Goal: Navigation & Orientation: Find specific page/section

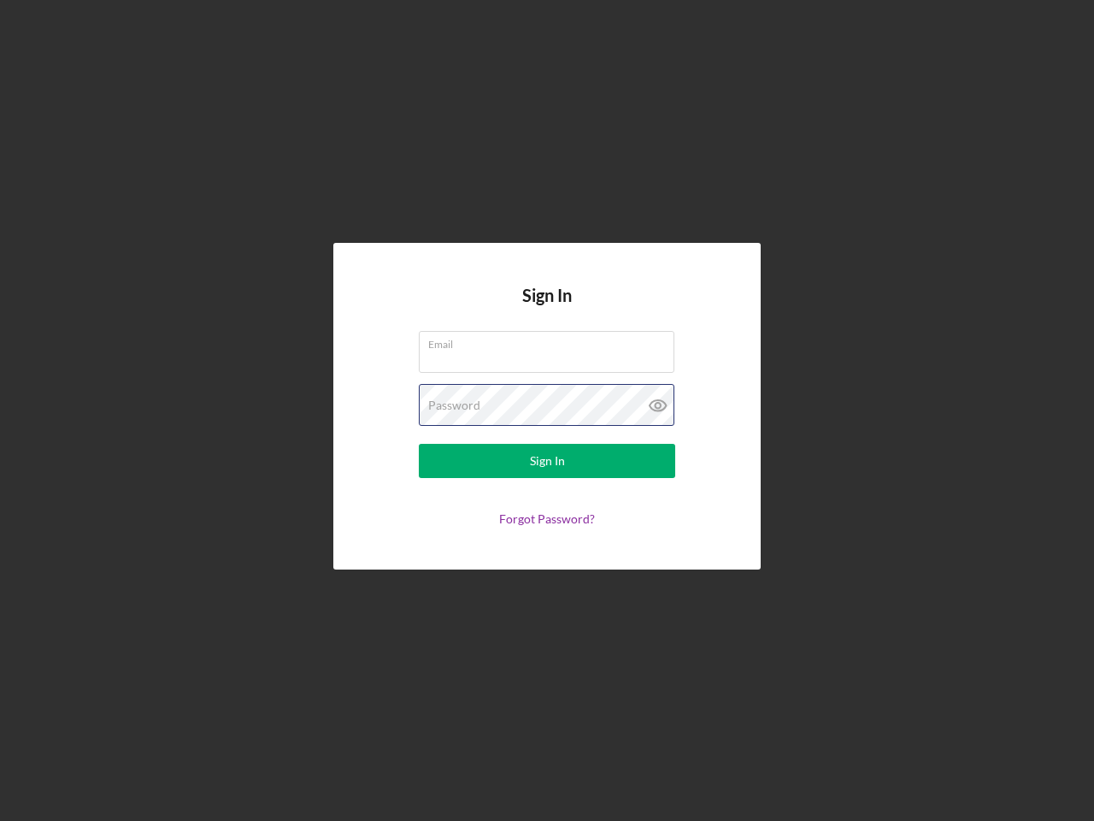
click at [547, 410] on div "Password" at bounding box center [547, 405] width 256 height 43
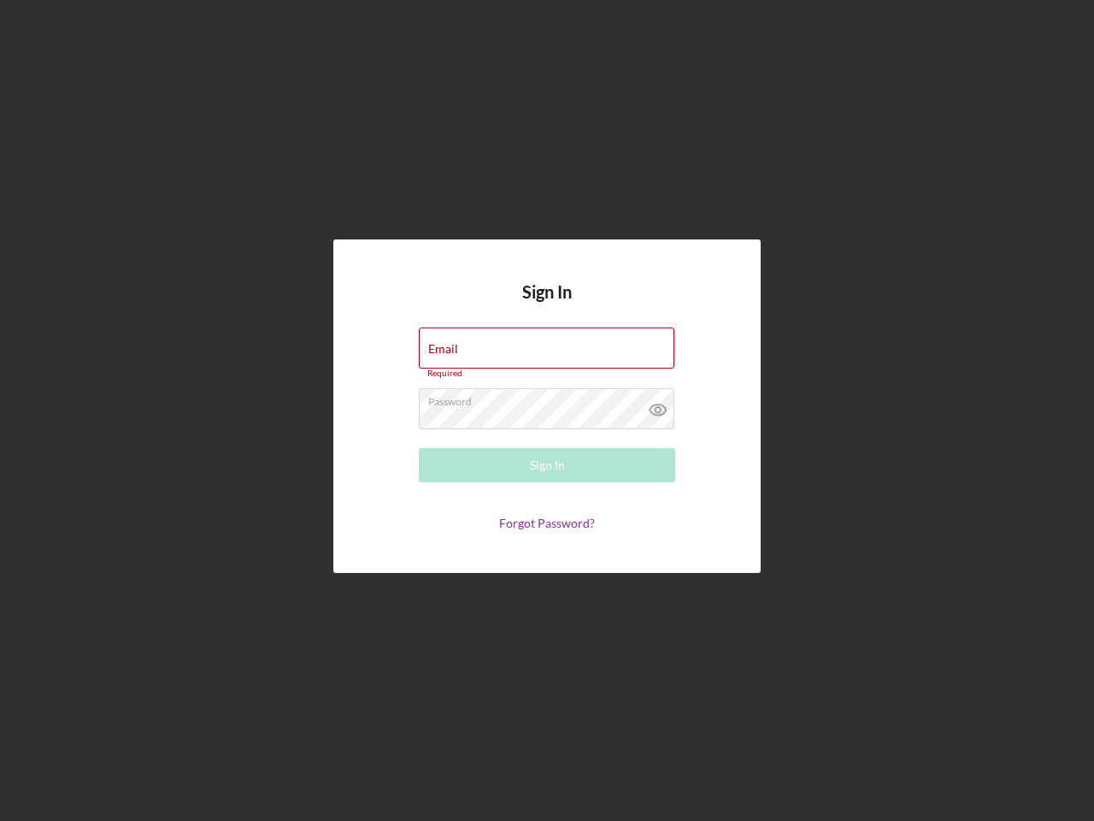
click at [658, 405] on icon at bounding box center [658, 409] width 43 height 43
